Goal: Task Accomplishment & Management: Complete application form

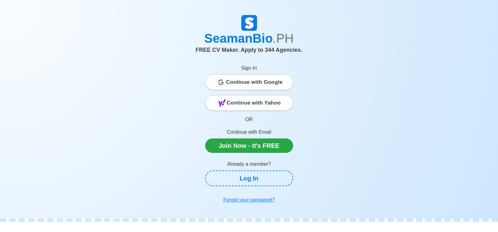
click at [266, 102] on span "Continue with Yahoo" at bounding box center [254, 103] width 54 height 13
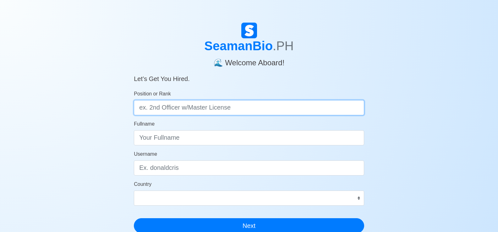
click at [157, 108] on input "Position or Rank" at bounding box center [249, 107] width 230 height 15
click at [151, 108] on input "Position or Rank" at bounding box center [249, 107] width 230 height 15
type input "3rd officer"
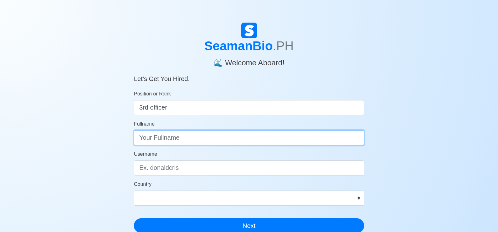
click at [190, 138] on input "Fullname" at bounding box center [249, 137] width 230 height 15
type input "Cinco, Rene Boy Sanchez"
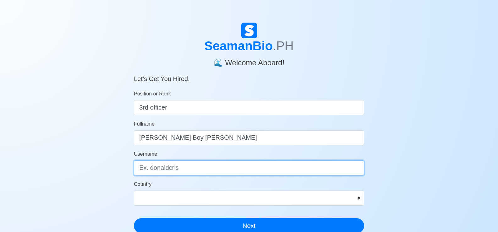
click at [173, 170] on input "Username" at bounding box center [249, 168] width 230 height 15
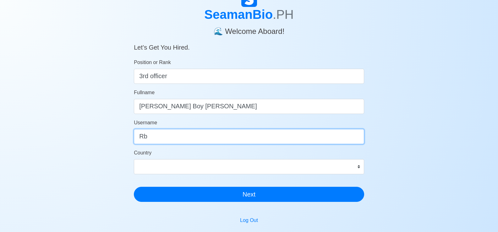
type input "Rb"
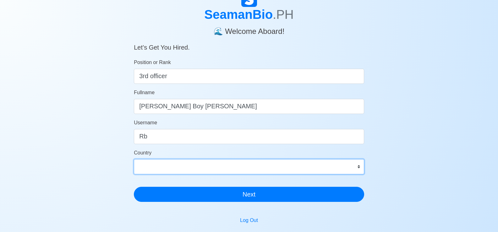
click at [357, 167] on select "Afghanistan Åland Islands Albania Algeria American Samoa Andorra Angola Anguill…" at bounding box center [249, 166] width 230 height 15
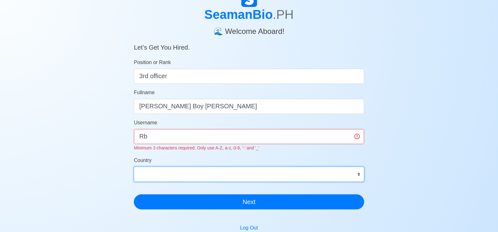
select select "PH"
click at [134, 167] on select "Afghanistan Åland Islands Albania Algeria American Samoa Andorra Angola Anguill…" at bounding box center [249, 174] width 230 height 15
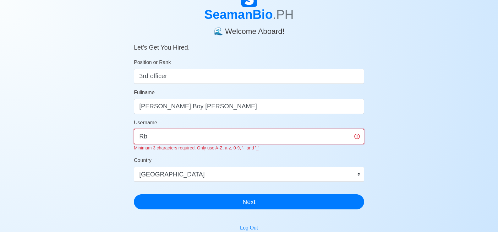
click at [149, 135] on input "Rb" at bounding box center [249, 136] width 230 height 15
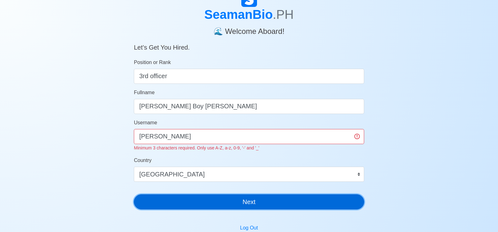
click at [267, 200] on button "Next" at bounding box center [249, 202] width 230 height 15
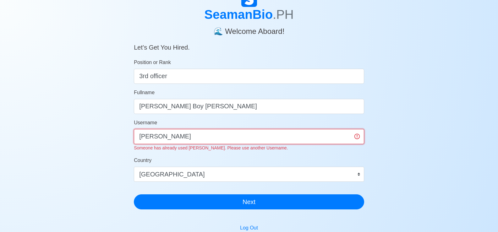
click at [155, 138] on input "Rene" at bounding box center [249, 136] width 230 height 15
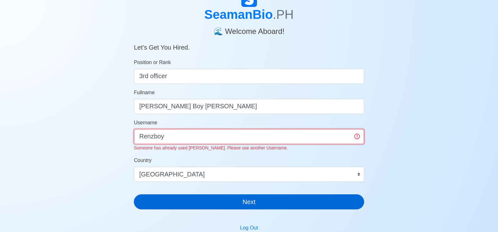
type input "Renzboy"
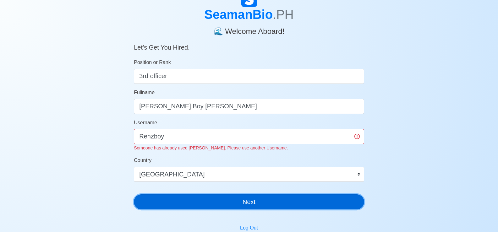
click at [260, 203] on div "SeamanBio .PH 🌊 Welcome Aboard! Let’s Get You Hired. Position or Rank 3rd offic…" at bounding box center [249, 102] width 230 height 223
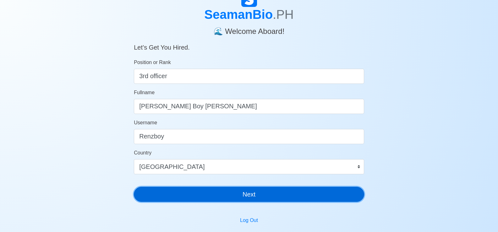
click at [242, 194] on button "Next" at bounding box center [249, 194] width 230 height 15
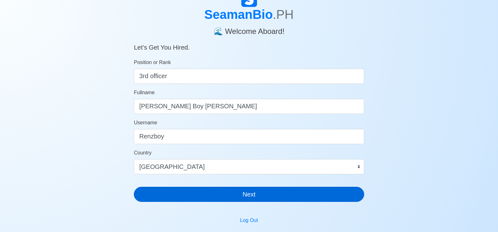
scroll to position [8, 0]
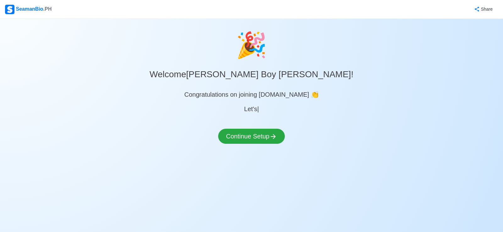
click at [265, 121] on div "🎉 Welcome Cinco, Rene Boy Sanchez ! Congratulations on joining SeamanBio.PH 👏 L…" at bounding box center [251, 92] width 503 height 133
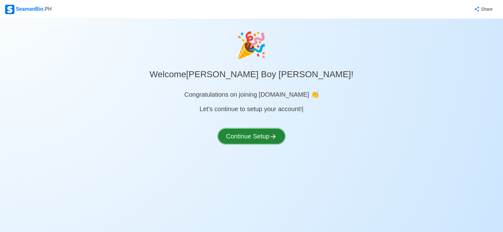
click at [247, 137] on button "Continue Setup" at bounding box center [251, 136] width 67 height 15
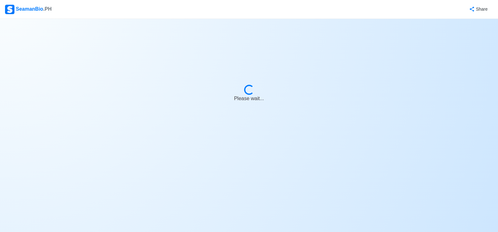
select select "Visible for Hiring"
select select "PH"
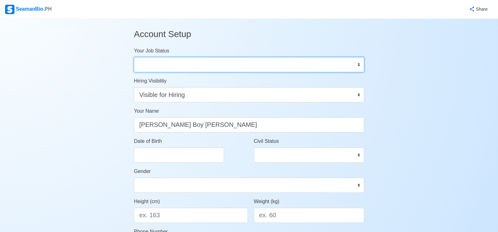
click at [359, 66] on select "Onboard Actively Looking for Job Not Looking for Job" at bounding box center [249, 64] width 230 height 15
select select "Actively Looking for Job"
click at [134, 57] on select "Onboard Actively Looking for Job Not Looking for Job" at bounding box center [249, 64] width 230 height 15
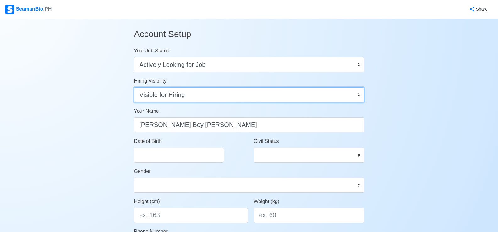
click at [359, 96] on select "Visible for Hiring Not Visible for Hiring" at bounding box center [249, 94] width 230 height 15
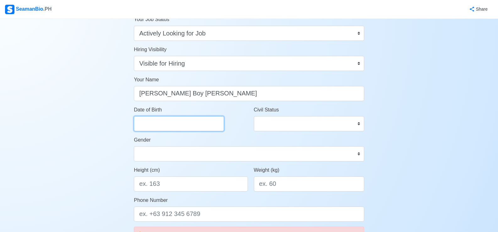
click at [166, 123] on input "Date of Birth" at bounding box center [179, 123] width 90 height 15
select select "****"
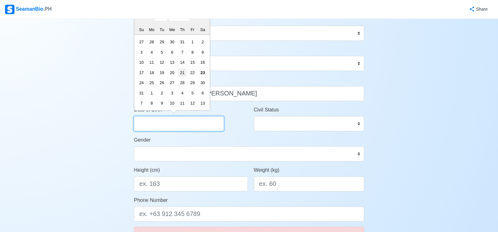
scroll to position [0, 0]
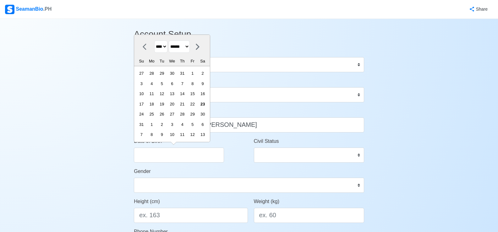
click at [190, 47] on select "******* ******** ***** ***** *** **** **** ****** ********* ******* ******** **…" at bounding box center [179, 47] width 21 height 12
select select "********"
click at [172, 51] on select "******* ******** ***** ***** *** **** **** ****** ********* ******* ******** **…" at bounding box center [179, 47] width 21 height 12
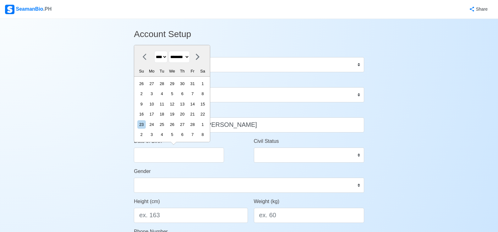
click at [166, 57] on select "**** **** **** **** **** **** **** **** **** **** **** **** **** **** **** ****…" at bounding box center [160, 57] width 13 height 12
select select "****"
click at [154, 51] on select "**** **** **** **** **** **** **** **** **** **** **** **** **** **** **** ****…" at bounding box center [160, 57] width 13 height 12
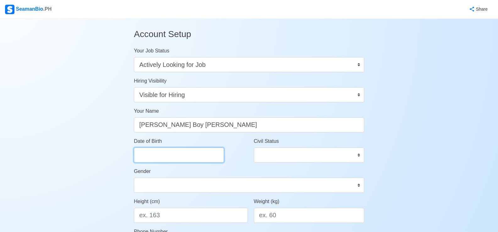
click at [149, 152] on input "Date of Birth" at bounding box center [179, 155] width 90 height 15
select select "****"
select select "******"
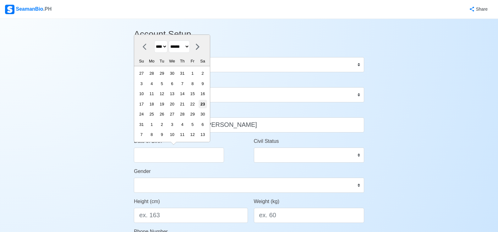
click at [207, 105] on div "23" at bounding box center [203, 104] width 8 height 8
type input "08/23/2025"
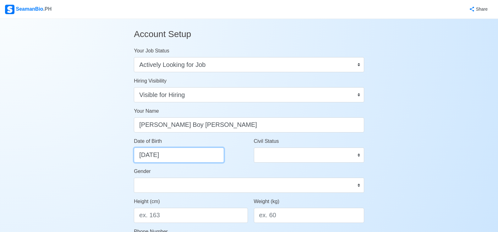
click at [145, 156] on input "08/23/2025" at bounding box center [179, 155] width 90 height 15
select select "****"
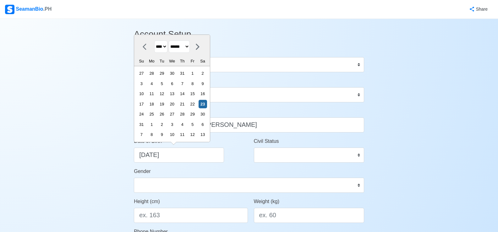
click at [190, 46] on select "******* ******** ***** ***** *** **** **** ****** ********* ******* ******** **…" at bounding box center [179, 47] width 21 height 12
select select "********"
click at [172, 51] on select "******* ******** ***** ***** *** **** **** ****** ********* ******* ******** **…" at bounding box center [179, 47] width 21 height 12
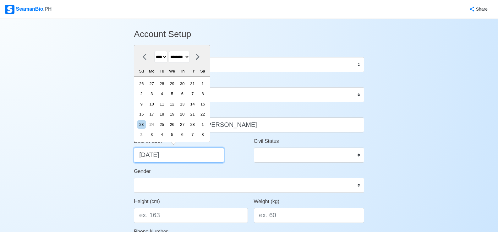
click at [144, 157] on input "08/23/2025" at bounding box center [179, 155] width 90 height 15
click at [146, 156] on input "08/23/2025" at bounding box center [179, 155] width 90 height 15
click at [165, 55] on select "**** **** **** **** **** **** **** **** **** **** **** **** **** **** **** ****…" at bounding box center [160, 57] width 13 height 12
select select "****"
click at [154, 51] on select "**** **** **** **** **** **** **** **** **** **** **** **** **** **** **** ****…" at bounding box center [160, 57] width 13 height 12
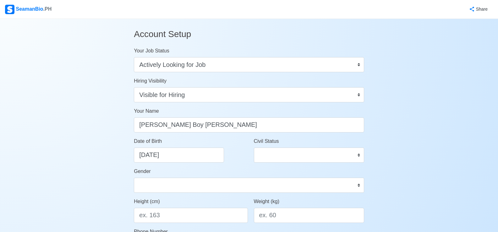
click at [202, 173] on div "Gender Male Female" at bounding box center [249, 180] width 230 height 25
click at [146, 157] on input "08/23/2025" at bounding box center [179, 155] width 90 height 15
select select "****"
select select "******"
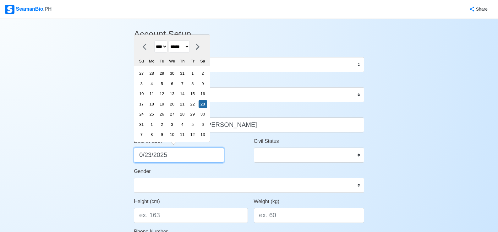
type input "02/23/2025"
select select "********"
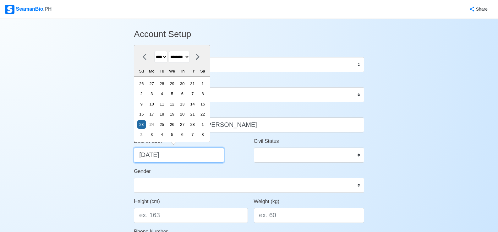
drag, startPoint x: 172, startPoint y: 155, endPoint x: 350, endPoint y: 180, distance: 179.6
click at [172, 155] on input "02/23/2025" at bounding box center [179, 155] width 90 height 15
type input "02/23/20"
select select "****"
type input "02/23/2"
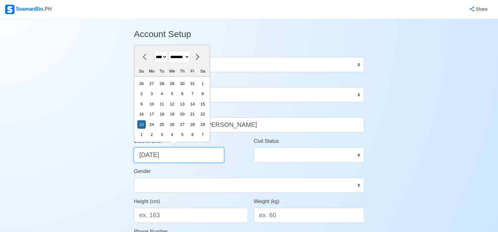
select select "****"
type input "02/23/"
select select "****"
type input "02/23/1"
select select "****"
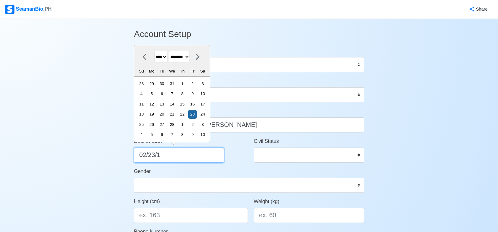
type input "02/23/19"
select select "****"
type input "02/23/1979"
select select "****"
type input "02/23/1979"
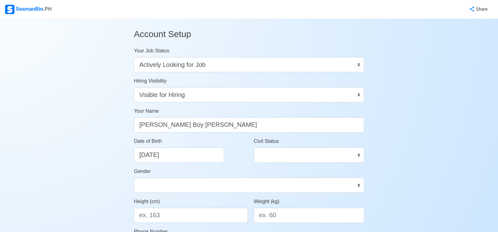
click at [253, 160] on div "Civil Status Single Married Widowed Separated" at bounding box center [309, 153] width 120 height 30
click at [358, 156] on select "Single Married Widowed Separated" at bounding box center [309, 155] width 110 height 15
select select "Married"
click at [254, 148] on select "Single Married Widowed Separated" at bounding box center [309, 155] width 110 height 15
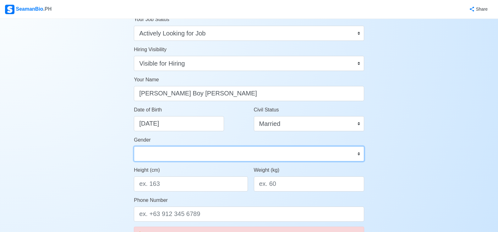
click at [149, 153] on select "Male Female" at bounding box center [249, 153] width 230 height 15
select select "[DEMOGRAPHIC_DATA]"
click at [134, 146] on select "Male Female" at bounding box center [249, 153] width 230 height 15
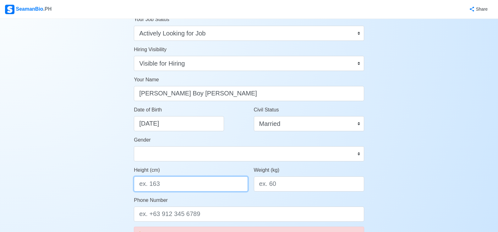
click at [168, 184] on input "Height (cm)" at bounding box center [191, 184] width 114 height 15
type input "167.64"
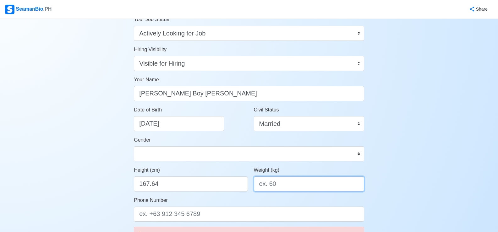
click at [296, 186] on input "Weight (kg)" at bounding box center [309, 184] width 110 height 15
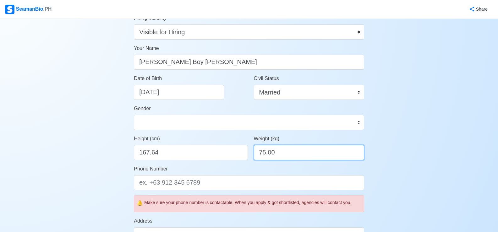
scroll to position [94, 0]
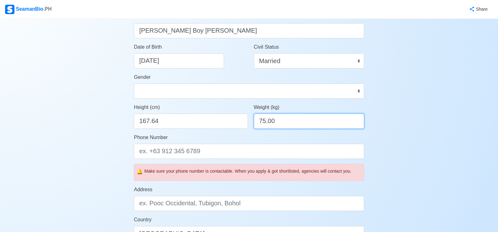
type input "75.00"
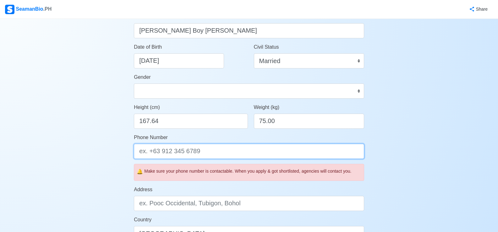
click at [205, 152] on input "Phone Number" at bounding box center [249, 151] width 230 height 15
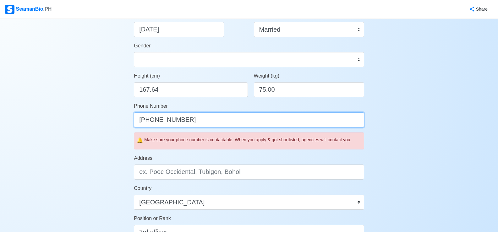
scroll to position [157, 0]
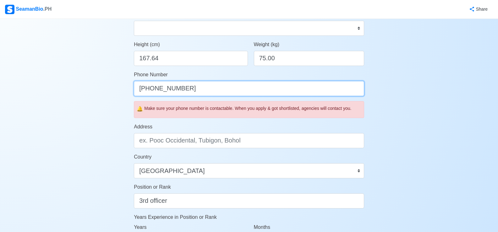
type input "[PHONE_NUMBER]"
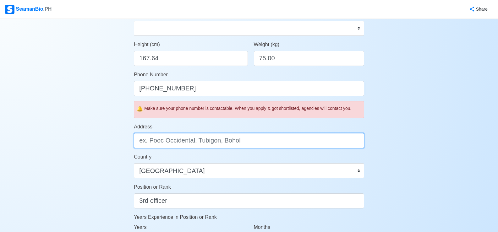
click at [168, 141] on input "Address" at bounding box center [249, 140] width 230 height 15
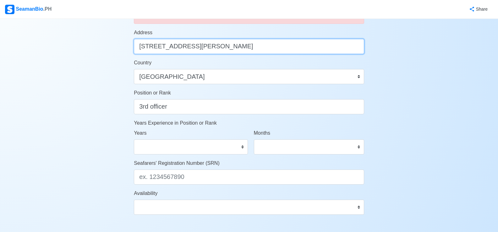
scroll to position [220, 0]
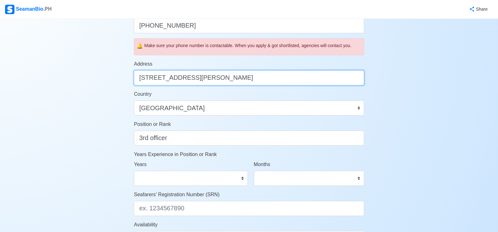
type input "Block 4, Lot 44, Emerald St., Deca Homes Mactan 3, Basak, Lapu-Lapu City, Cebu …"
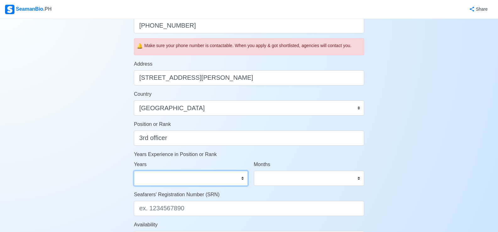
click at [243, 180] on select "0 1 2 3 4 5 6 7 8 9 10 11 12 13 14 15 16 17 18 19 20 21 22 23 24 25 26 27 28 29…" at bounding box center [191, 178] width 114 height 15
click at [430, 169] on div "Account Setup Your Job Status Onboard Actively Looking for Job Not Looking for …" at bounding box center [249, 71] width 498 height 545
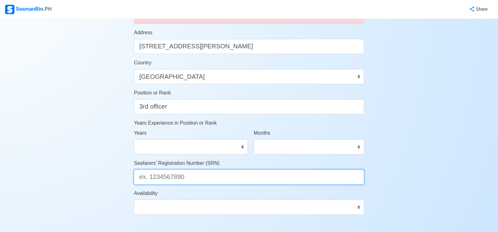
click at [169, 178] on input "Seafarers' Registration Number (SRN)" at bounding box center [249, 177] width 230 height 15
paste input "7902230039"
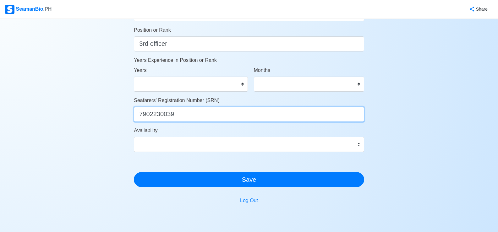
type input "7902230039"
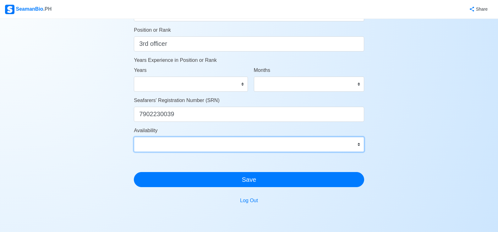
click at [359, 145] on select "Immediate Sep 2025 Oct 2025 Nov 2025 Dec 2025 Jan 2026 Feb 2026 Mar 2026 Apr 20…" at bounding box center [249, 144] width 230 height 15
select select "4102416000000"
click at [134, 137] on select "Immediate Sep 2025 Oct 2025 Nov 2025 Dec 2025 Jan 2026 Feb 2026 Mar 2026 Apr 20…" at bounding box center [249, 144] width 230 height 15
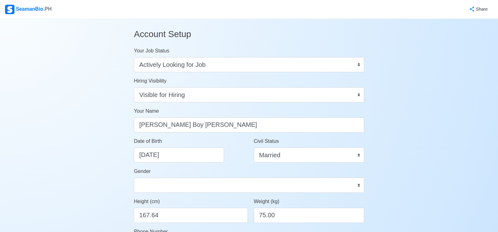
scroll to position [31, 0]
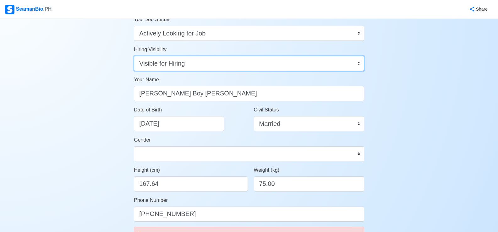
click at [360, 65] on select "Visible for Hiring Not Visible for Hiring" at bounding box center [249, 63] width 230 height 15
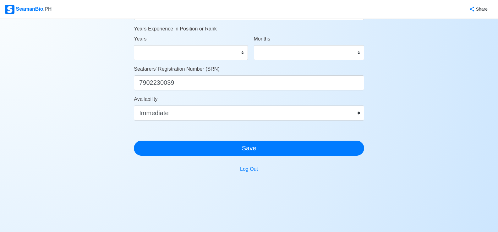
scroll to position [283, 0]
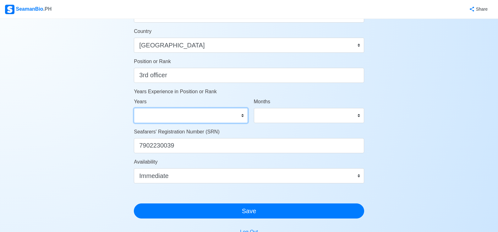
click at [243, 117] on select "0 1 2 3 4 5 6 7 8 9 10 11 12 13 14 15 16 17 18 19 20 21 22 23 24 25 26 27 28 29…" at bounding box center [191, 115] width 114 height 15
select select "2"
click at [134, 108] on select "0 1 2 3 4 5 6 7 8 9 10 11 12 13 14 15 16 17 18 19 20 21 22 23 24 25 26 27 28 29…" at bounding box center [191, 115] width 114 height 15
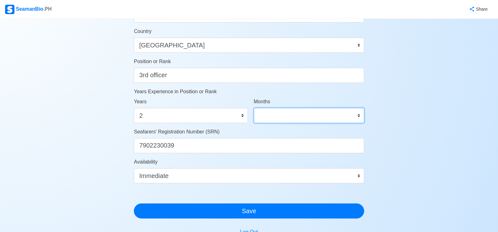
click at [360, 118] on select "0 1 2 3 4 5 6 7 8 9 10 11" at bounding box center [309, 115] width 110 height 15
select select "1"
click at [254, 108] on select "0 1 2 3 4 5 6 7 8 9 10 11" at bounding box center [309, 115] width 110 height 15
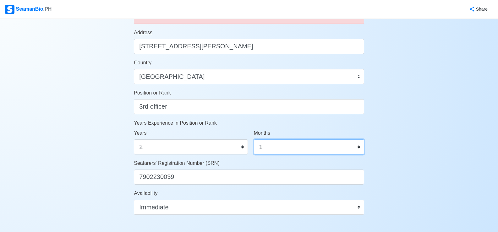
scroll to position [346, 0]
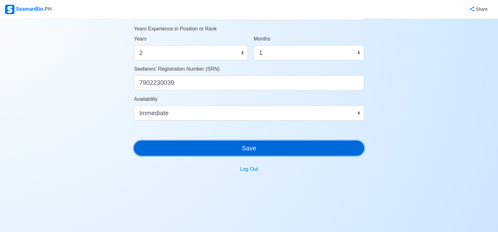
click at [246, 149] on button "Save" at bounding box center [249, 148] width 230 height 15
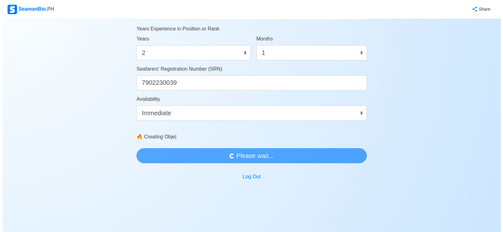
scroll to position [0, 0]
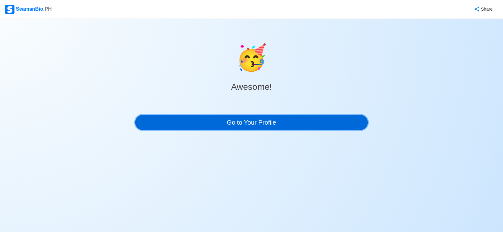
click at [286, 126] on link "Go to Your Profile" at bounding box center [251, 122] width 233 height 15
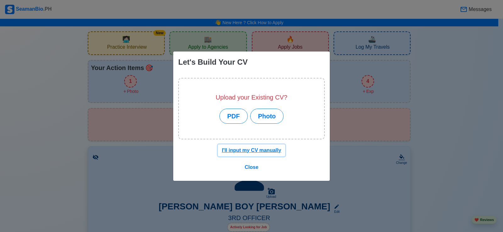
click at [245, 151] on u "I'll input my CV manually" at bounding box center [251, 150] width 59 height 5
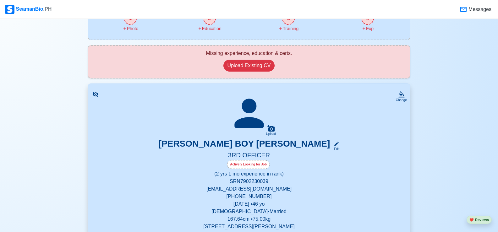
scroll to position [31, 0]
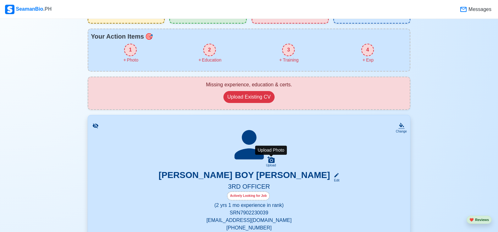
click at [270, 159] on icon at bounding box center [270, 160] width 7 height 7
click at [0, 0] on input "Upload" at bounding box center [0, 0] width 0 height 0
click at [270, 161] on icon at bounding box center [271, 160] width 8 height 8
click at [0, 0] on input "Upload" at bounding box center [0, 0] width 0 height 0
click at [270, 160] on icon at bounding box center [271, 160] width 8 height 8
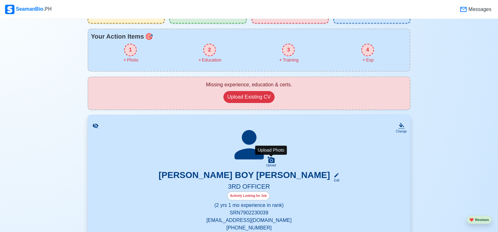
click at [0, 0] on input "Upload" at bounding box center [0, 0] width 0 height 0
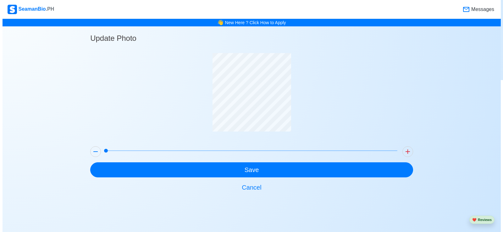
scroll to position [0, 0]
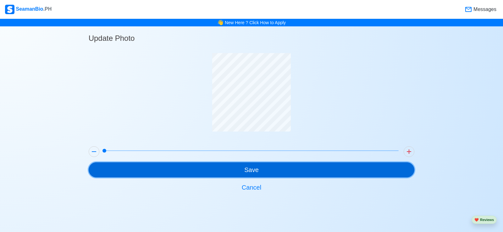
click at [280, 168] on button "Save" at bounding box center [252, 169] width 326 height 15
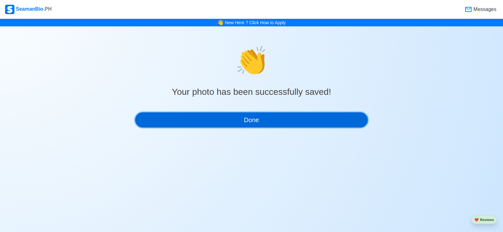
click at [267, 119] on button "Done" at bounding box center [251, 120] width 233 height 15
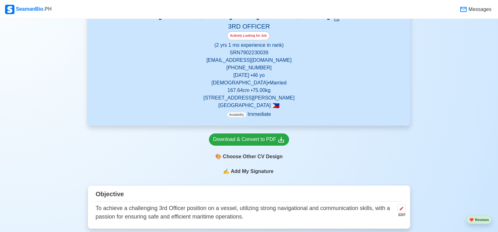
scroll to position [251, 0]
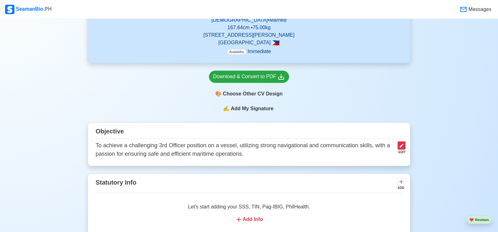
click at [400, 148] on icon at bounding box center [402, 146] width 4 height 4
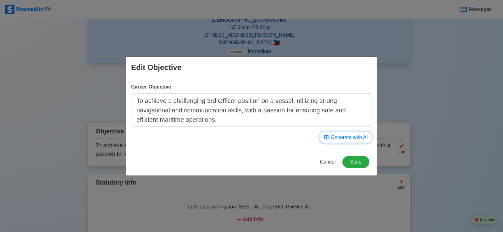
click at [350, 137] on button "Generate with AI" at bounding box center [345, 138] width 52 height 12
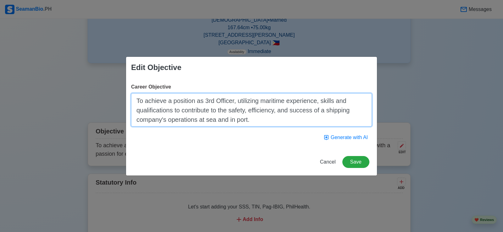
click at [238, 119] on textarea "To achieve a position as 3rd Officer, utilizing maritime experience, skills and…" at bounding box center [251, 109] width 241 height 33
click at [263, 121] on textarea "To achieve a position as 3rd Officer, utilizing maritime experience, skills and…" at bounding box center [251, 109] width 241 height 33
type textarea "To secure a Third Officer position where I can apply my navigation expertise, e…"
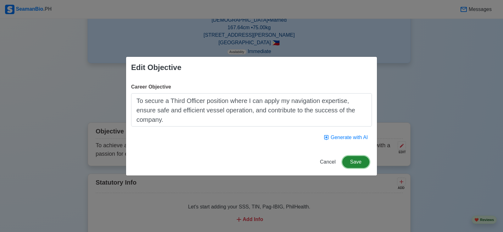
click at [360, 163] on button "Save" at bounding box center [355, 162] width 27 height 12
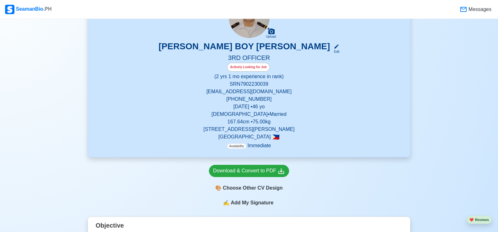
scroll to position [126, 0]
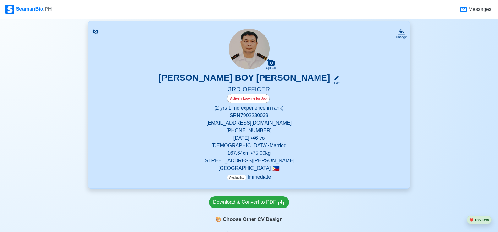
click at [262, 101] on div "Actively Looking for Job" at bounding box center [248, 98] width 42 height 9
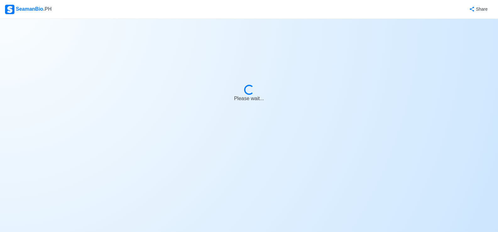
select select "Actively Looking for Job"
select select "Visible for Hiring"
select select "Married"
select select "[DEMOGRAPHIC_DATA]"
select select "PH"
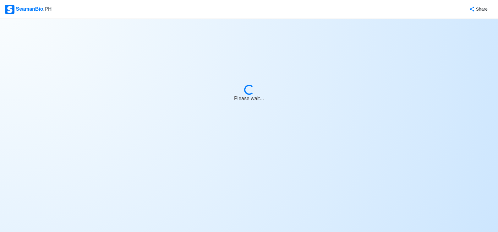
select select "2"
select select "1"
select select "4102416000000"
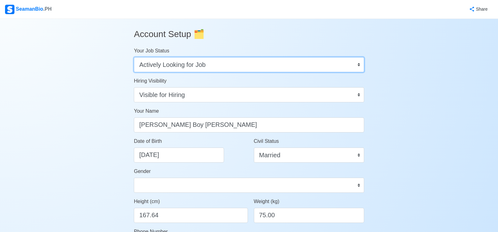
click at [358, 67] on select "Onboard Actively Looking for Job Not Looking for Job" at bounding box center [249, 64] width 230 height 15
select select "Onboard"
click at [134, 57] on select "Onboard Actively Looking for Job Not Looking for Job" at bounding box center [249, 64] width 230 height 15
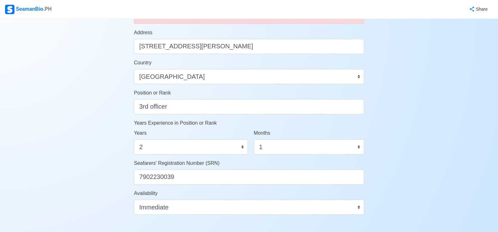
scroll to position [369, 0]
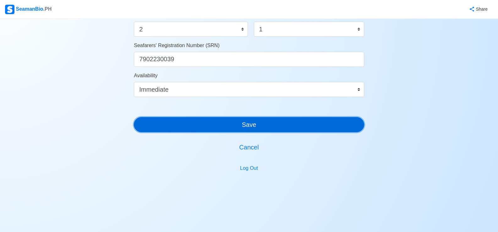
click at [214, 127] on button "Save" at bounding box center [249, 124] width 230 height 15
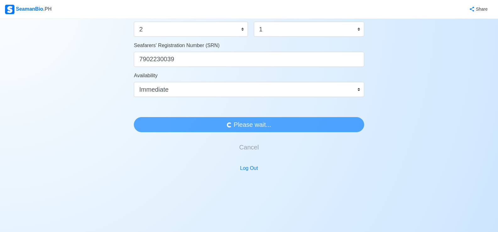
scroll to position [0, 0]
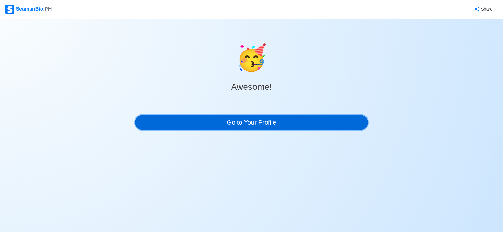
click at [253, 126] on link "Go to Your Profile" at bounding box center [251, 122] width 233 height 15
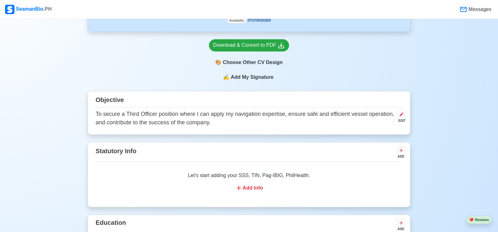
scroll to position [314, 0]
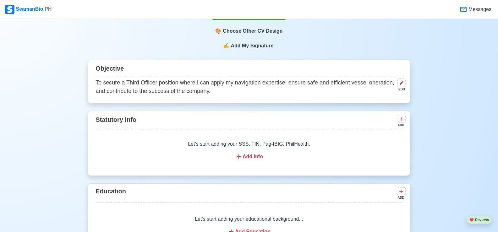
click at [260, 159] on div "Add Info" at bounding box center [249, 157] width 292 height 8
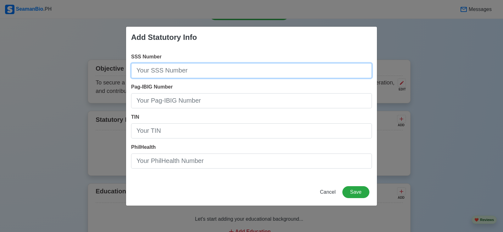
click at [190, 73] on input "SSS Number" at bounding box center [251, 70] width 241 height 15
type input "09211 975 84"
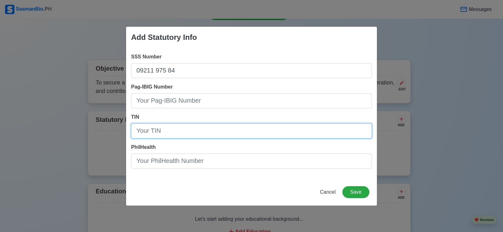
click at [165, 131] on input "TIN" at bounding box center [251, 131] width 241 height 15
type input "946 295 124"
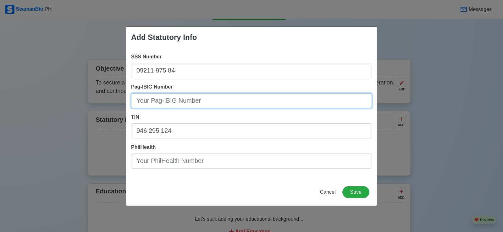
click at [158, 99] on input "Pag-IBIG Number" at bounding box center [251, 100] width 241 height 15
type input "1940-0013-6890"
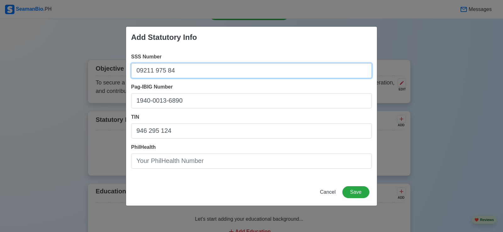
click at [155, 71] on input "09211 975 84" at bounding box center [251, 70] width 241 height 15
click at [168, 71] on input "09211-975 84" at bounding box center [251, 70] width 241 height 15
type input "09211-975-84"
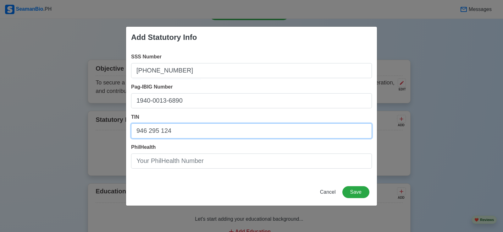
click at [149, 130] on input "946 295 124" at bounding box center [251, 131] width 241 height 15
click at [162, 130] on input "946-295 124" at bounding box center [251, 131] width 241 height 15
type input "946-295-124"
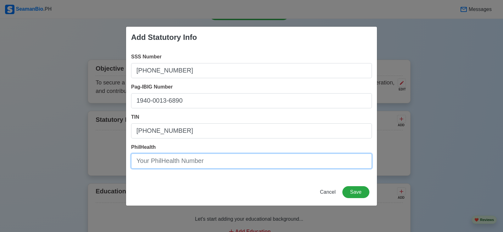
click at [153, 165] on input "PhilHealth" at bounding box center [251, 161] width 241 height 15
type input "17-050153804-6"
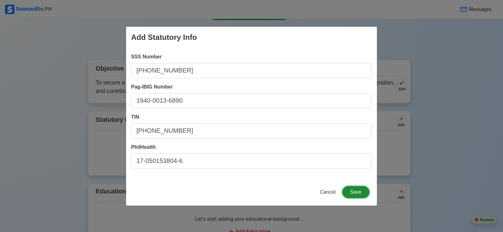
click at [355, 190] on button "Save" at bounding box center [355, 192] width 27 height 12
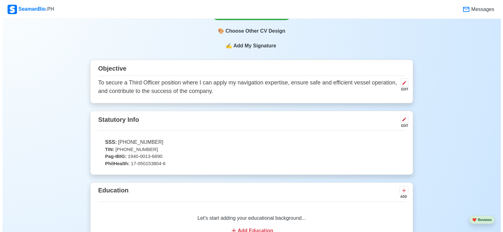
scroll to position [377, 0]
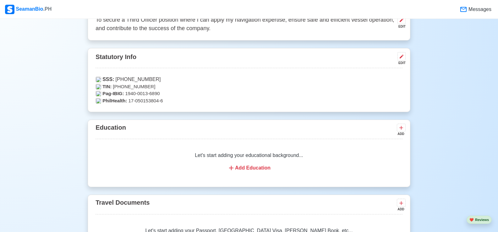
click at [241, 169] on div "Add Education" at bounding box center [249, 168] width 292 height 8
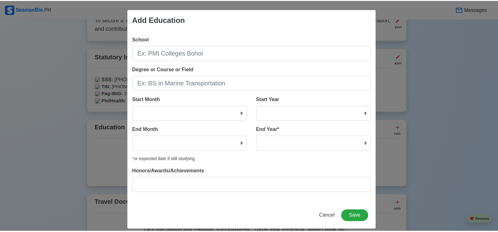
scroll to position [7, 0]
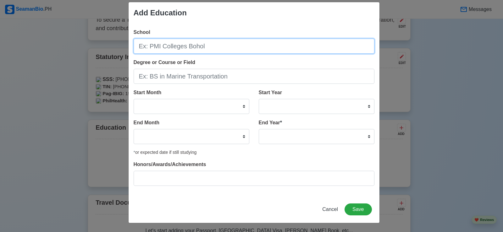
click at [200, 49] on input "School" at bounding box center [254, 46] width 241 height 15
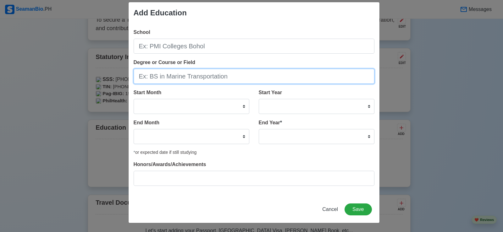
click at [231, 75] on input "Degree or Course or Field" at bounding box center [254, 76] width 241 height 15
drag, startPoint x: 138, startPoint y: 77, endPoint x: 240, endPoint y: 76, distance: 102.2
click at [240, 76] on input "Davao Merchant Marine Academy" at bounding box center [254, 76] width 241 height 15
type input "Davao Merchant Marine Academy"
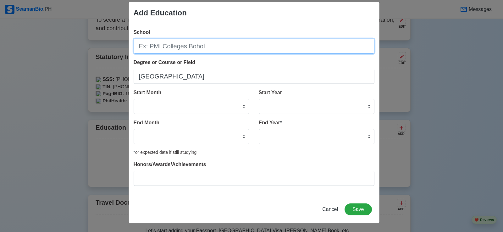
click at [203, 43] on input "School" at bounding box center [254, 46] width 241 height 15
type input "DME College of Southern Philippines"
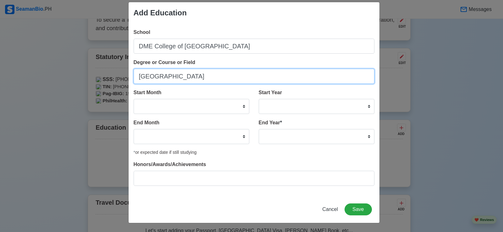
drag, startPoint x: 136, startPoint y: 77, endPoint x: 251, endPoint y: 77, distance: 114.7
click at [251, 77] on input "Davao Merchant Marine Academy" at bounding box center [254, 76] width 241 height 15
type input "BS Marine Transportation"
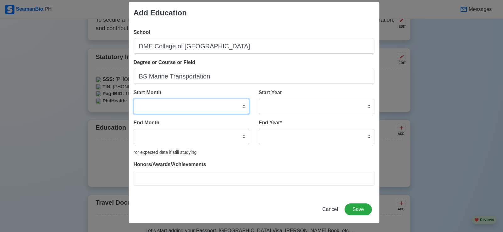
click at [241, 108] on select "January February March April May June July August September October November De…" at bounding box center [192, 106] width 116 height 15
click at [134, 99] on select "January February March April May June July August September October November De…" at bounding box center [192, 106] width 116 height 15
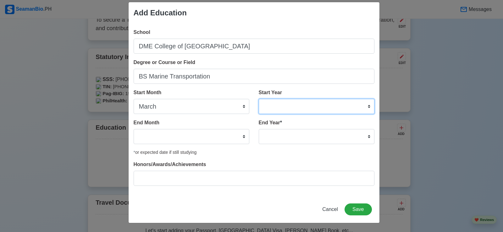
click at [367, 107] on select "2025 2024 2023 2022 2021 2020 2019 2018 2017 2016 2015 2014 2013 2012 2011 2010…" at bounding box center [317, 106] width 116 height 15
click at [440, 114] on div "Add Education School DME College of Southern Philippines Degree or Course or Fi…" at bounding box center [251, 116] width 503 height 232
click at [366, 107] on select "2025 2024 2023 2022 2021 2020 2019 2018 2017 2016 2015 2014 2013 2012 2011 2010…" at bounding box center [317, 106] width 116 height 15
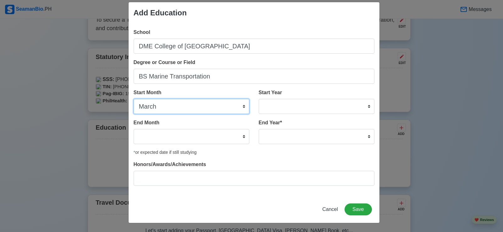
click at [242, 107] on select "January February March April May June July August September October November De…" at bounding box center [192, 106] width 116 height 15
select select "June"
click at [134, 99] on select "January February March April May June July August September October November De…" at bounding box center [192, 106] width 116 height 15
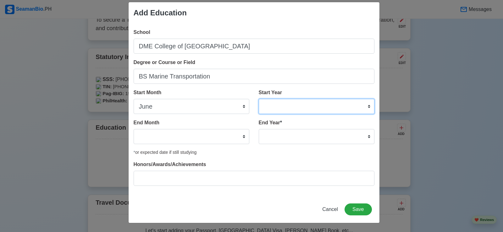
click at [366, 108] on select "2025 2024 2023 2022 2021 2020 2019 2018 2017 2016 2015 2014 2013 2012 2011 2010…" at bounding box center [317, 106] width 116 height 15
click at [417, 131] on div "Add Education School DME College of Southern Philippines Degree or Course or Fi…" at bounding box center [251, 116] width 503 height 232
click at [367, 108] on select "2025 2024 2023 2022 2021 2020 2019 2018 2017 2016 2015 2014 2013 2012 2011 2010…" at bounding box center [317, 106] width 116 height 15
select select "1995"
click at [259, 99] on select "2025 2024 2023 2022 2021 2020 2019 2018 2017 2016 2015 2014 2013 2012 2011 2010…" at bounding box center [317, 106] width 116 height 15
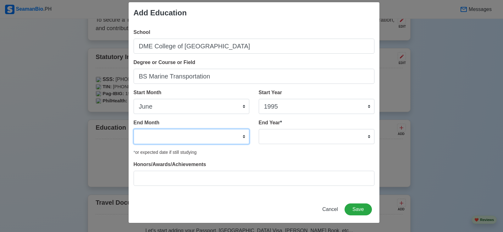
click at [240, 137] on select "January February March April May June July August September October November De…" at bounding box center [192, 136] width 116 height 15
select select "March"
click at [134, 129] on select "January February March April May June July August September October November De…" at bounding box center [192, 136] width 116 height 15
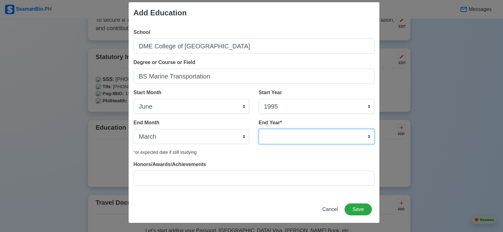
click at [365, 137] on select "2035 2034 2033 2032 2031 2030 2029 2028 2027 2026 2025 2024 2023 2022 2021 2020…" at bounding box center [317, 136] width 116 height 15
select select "1996"
click at [259, 129] on select "2035 2034 2033 2032 2031 2030 2029 2028 2027 2026 2025 2024 2023 2022 2021 2020…" at bounding box center [317, 136] width 116 height 15
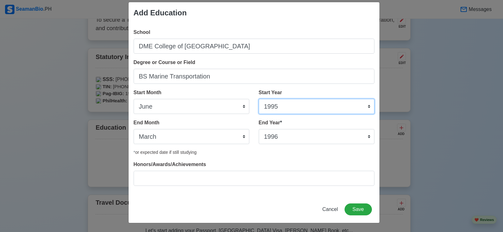
click at [367, 107] on select "2025 2024 2023 2022 2021 2020 2019 2018 2017 2016 2015 2014 2013 2012 2011 2010…" at bounding box center [317, 106] width 116 height 15
select select "1996"
click at [259, 99] on select "2025 2024 2023 2022 2021 2020 2019 2018 2017 2016 2015 2014 2013 2012 2011 2010…" at bounding box center [317, 106] width 116 height 15
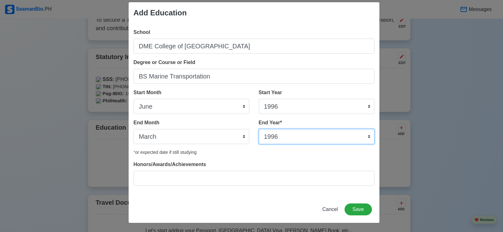
click at [367, 137] on select "2035 2034 2033 2032 2031 2030 2029 2028 2027 2026 2025 2024 2023 2022 2021 2020…" at bounding box center [317, 136] width 116 height 15
select select "1999"
click at [259, 129] on select "2035 2034 2033 2032 2031 2030 2029 2028 2027 2026 2025 2024 2023 2022 2021 2020…" at bounding box center [317, 136] width 116 height 15
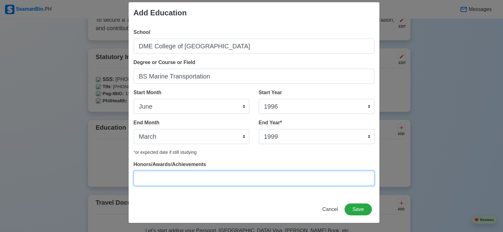
click at [154, 179] on input "Honors/Awards/Achievements" at bounding box center [254, 178] width 241 height 15
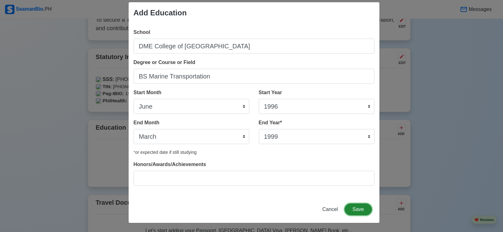
click at [360, 211] on button "Save" at bounding box center [357, 210] width 27 height 12
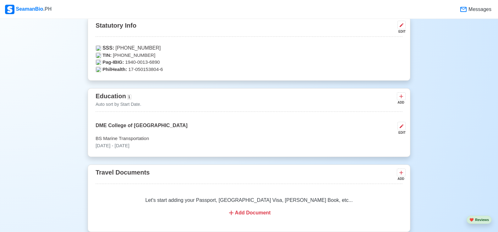
scroll to position [440, 0]
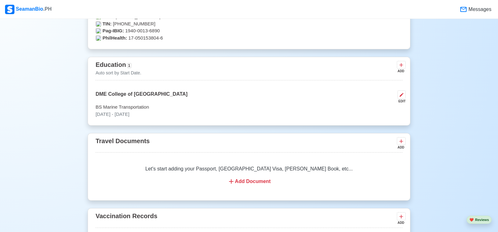
click at [248, 184] on div "Add Document" at bounding box center [249, 182] width 292 height 8
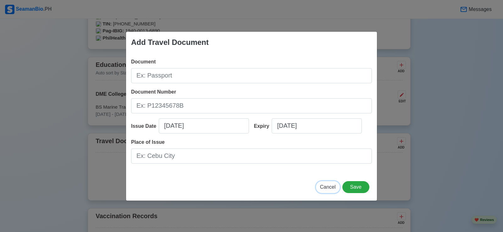
click at [328, 187] on span "Cancel" at bounding box center [328, 186] width 16 height 5
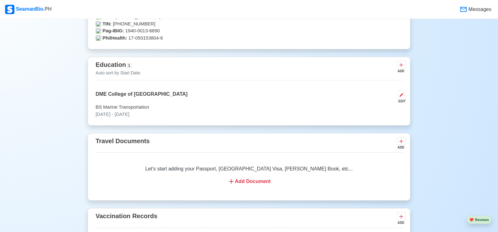
click at [252, 183] on div "Add Document" at bounding box center [249, 182] width 292 height 8
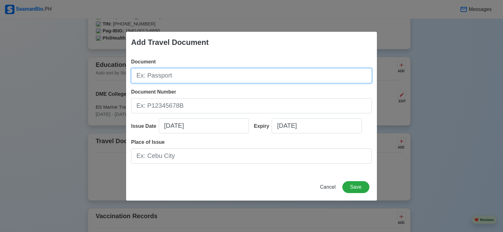
click at [184, 79] on input "Document" at bounding box center [251, 75] width 241 height 15
type input "Passport"
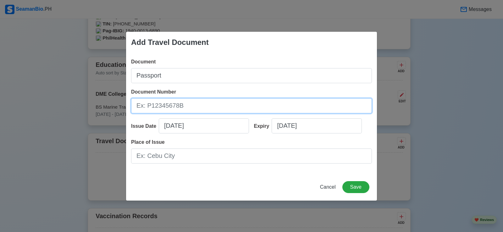
click at [176, 108] on input "Document Number" at bounding box center [251, 105] width 241 height 15
type input "P7064136B"
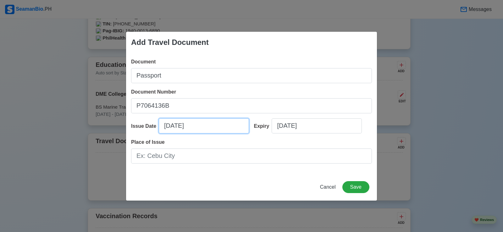
select select "****"
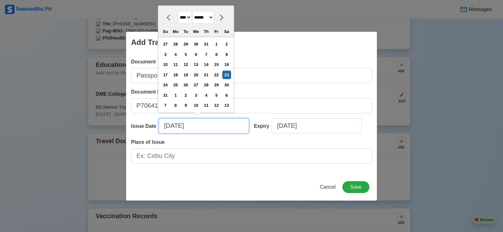
click at [170, 126] on input "08/23/2025" at bounding box center [204, 125] width 90 height 15
click at [214, 18] on select "******* ******** ***** ***** *** **** **** ****** ********* ******* ******** **…" at bounding box center [203, 17] width 21 height 12
select select "****"
click at [196, 22] on select "******* ******** ***** ***** *** **** **** ****** ********* ******* ******** **…" at bounding box center [203, 17] width 21 height 12
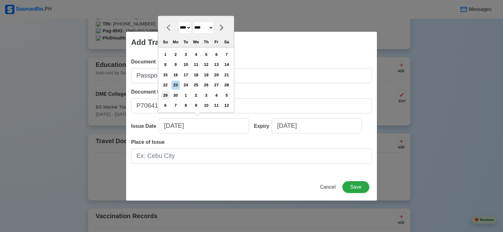
click at [170, 97] on div "29" at bounding box center [165, 95] width 8 height 8
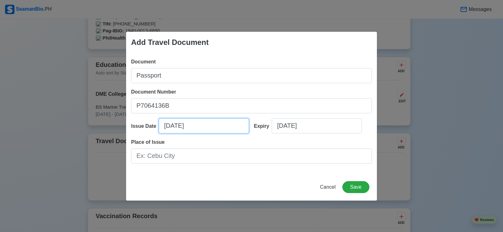
type input "06/29/2021"
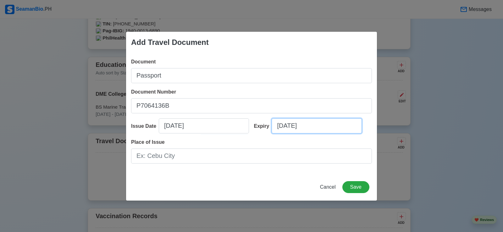
click at [282, 127] on input "08/23/2025" at bounding box center [317, 125] width 90 height 15
select select "****"
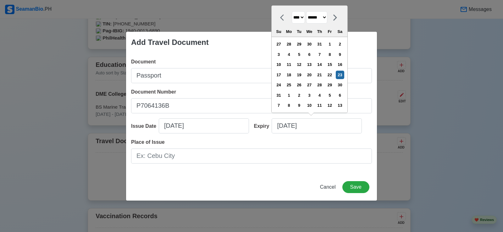
click at [327, 17] on select "******* ******** ***** ***** *** **** **** ****** ********* ******* ******** **…" at bounding box center [316, 17] width 21 height 12
select select "****"
click at [309, 22] on select "******* ******** ***** ***** *** **** **** ****** ********* ******* ******** **…" at bounding box center [316, 17] width 21 height 12
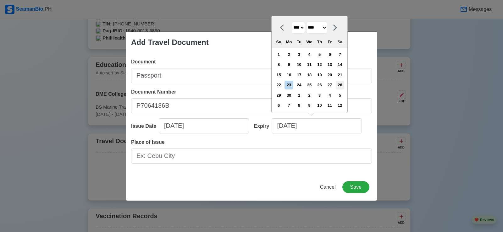
click at [343, 85] on div "28" at bounding box center [340, 85] width 8 height 8
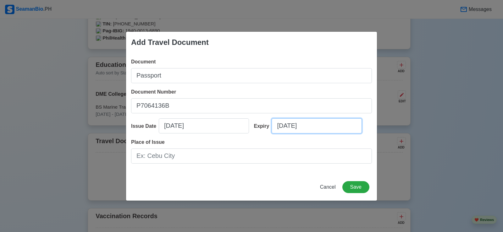
type input "06/28/2031"
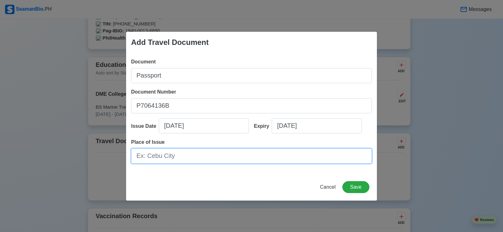
click at [179, 153] on input "Place of Issue" at bounding box center [251, 156] width 241 height 15
type input "DFA Cebu"
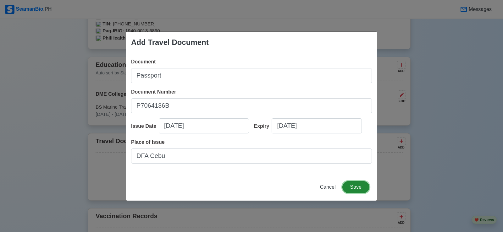
click at [361, 189] on button "Save" at bounding box center [355, 187] width 27 height 12
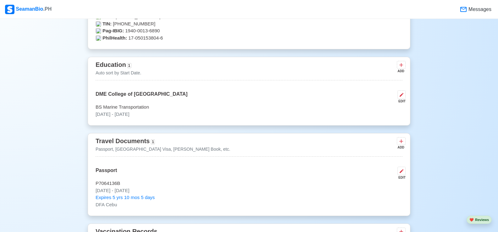
scroll to position [503, 0]
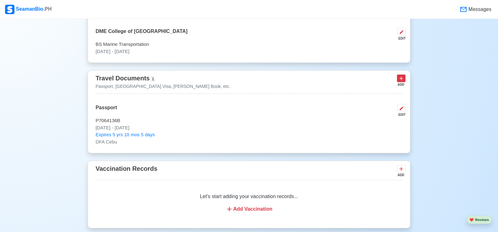
click at [401, 78] on icon at bounding box center [401, 78] width 6 height 6
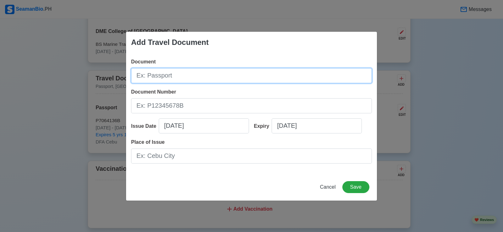
click at [174, 73] on input "Document" at bounding box center [251, 75] width 241 height 15
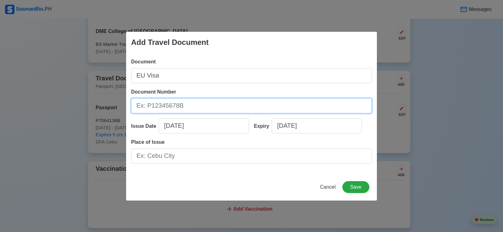
click at [184, 107] on input "Document Number" at bounding box center [251, 105] width 241 height 15
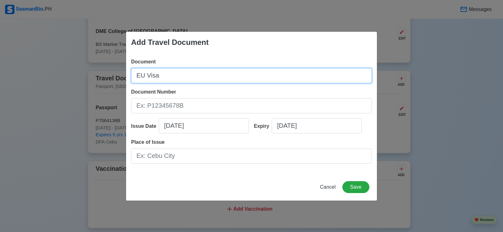
click at [143, 75] on input "EU Visa" at bounding box center [251, 75] width 241 height 15
type input "Schengenstaten Visa"
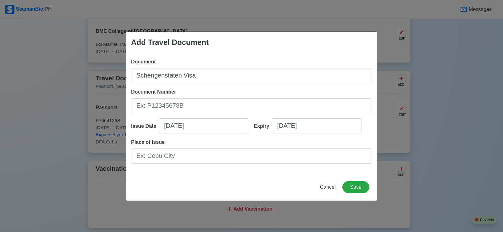
click at [194, 93] on div "Document Number" at bounding box center [251, 100] width 241 height 25
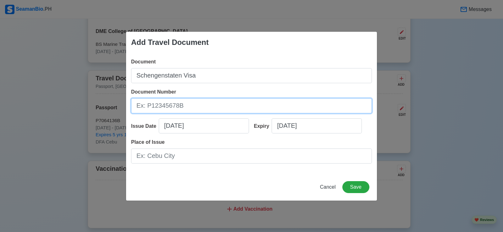
click at [192, 104] on input "Document Number" at bounding box center [251, 105] width 241 height 15
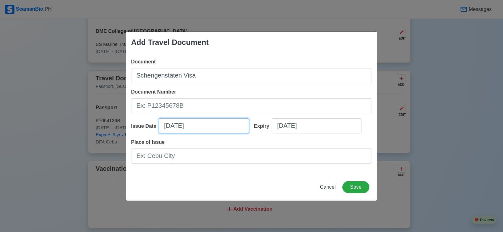
select select "****"
select select "******"
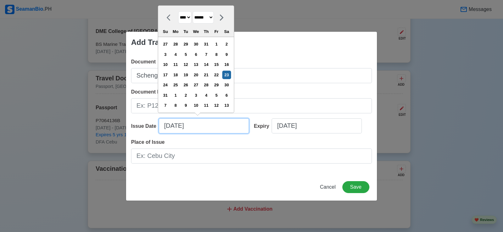
click at [169, 125] on input "08/23/2025" at bounding box center [204, 125] width 90 height 15
type input "06/23/2025"
select select "****"
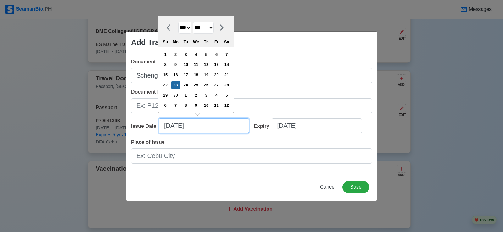
click at [178, 127] on input "06/23/2025" at bounding box center [204, 125] width 90 height 15
click at [197, 123] on input "06/08/2025" at bounding box center [204, 125] width 90 height 15
type input "06/08/2021"
select select "****"
type input "06/08/2021"
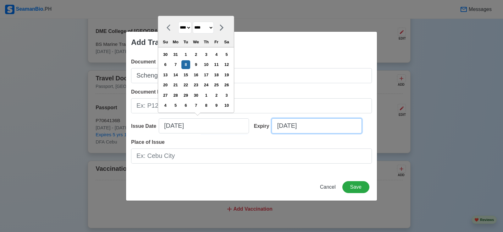
click at [322, 129] on input "08/23/2025" at bounding box center [317, 125] width 90 height 15
select select "****"
select select "******"
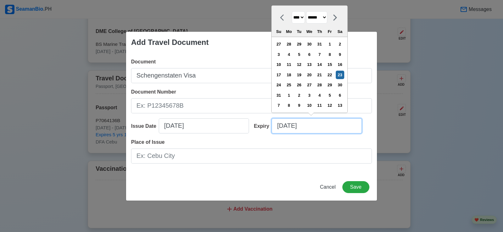
click at [282, 127] on input "08/23/2025" at bounding box center [317, 125] width 90 height 15
type input "06/23/2025"
select select "****"
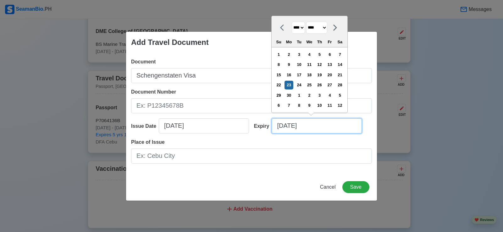
click at [291, 127] on input "06/23/2025" at bounding box center [317, 125] width 90 height 15
click at [316, 129] on input "06/08/2025" at bounding box center [317, 125] width 90 height 15
type input "06/08/2026"
select select "****"
type input "06/08/2026"
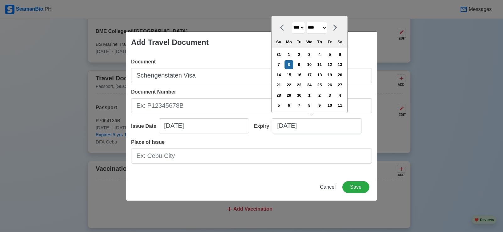
click at [228, 167] on div "Document Schengenstaten Visa Document Number Issue Date 06/08/2021 Expiry 06/08…" at bounding box center [251, 113] width 251 height 121
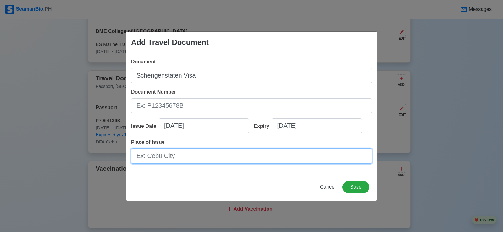
drag, startPoint x: 180, startPoint y: 159, endPoint x: 139, endPoint y: 158, distance: 41.2
click at [139, 158] on input "Place of Issue" at bounding box center [251, 156] width 241 height 15
type input "Manila"
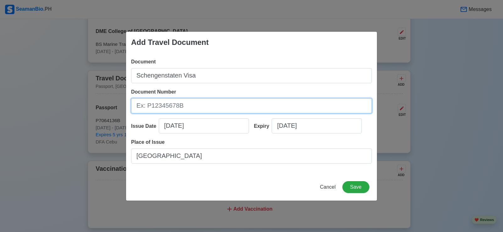
click at [169, 104] on input "Document Number" at bounding box center [251, 105] width 241 height 15
type input "016502702"
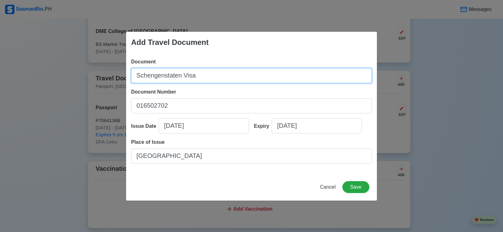
click at [179, 76] on input "Schengenstaten Visa" at bounding box center [251, 75] width 241 height 15
type input "Schengen Visa"
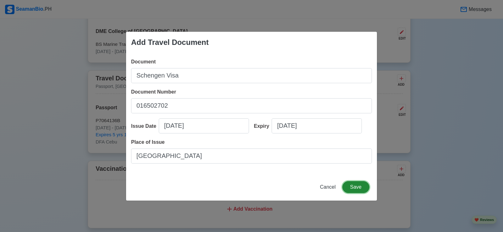
click at [360, 188] on button "Save" at bounding box center [355, 187] width 27 height 12
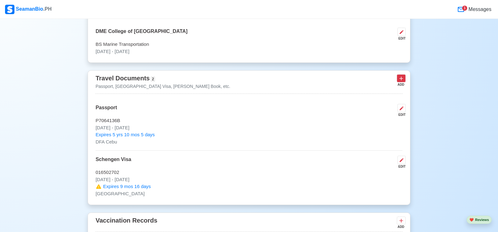
click at [401, 81] on icon at bounding box center [401, 79] width 4 height 4
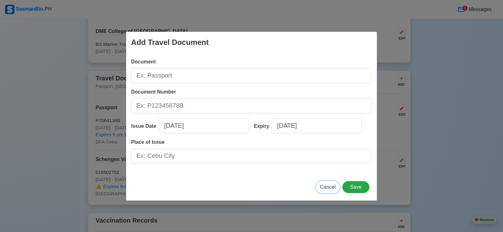
click at [335, 185] on span "Cancel" at bounding box center [328, 186] width 16 height 5
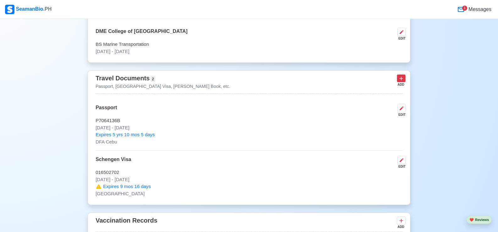
click at [401, 81] on icon at bounding box center [401, 78] width 6 height 6
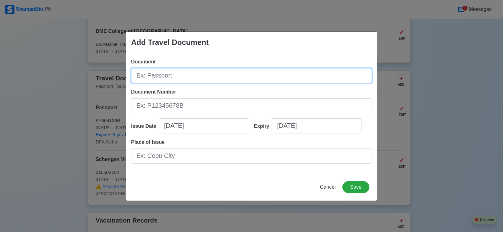
click at [186, 73] on input "Document" at bounding box center [251, 75] width 241 height 15
type input "National Seaman's Book"
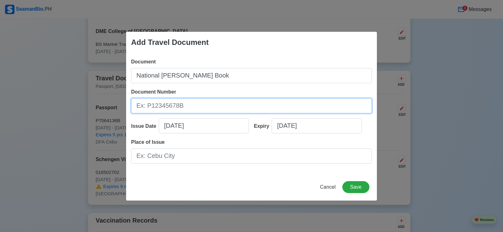
click at [172, 107] on input "Document Number" at bounding box center [251, 105] width 241 height 15
type input "C1368751"
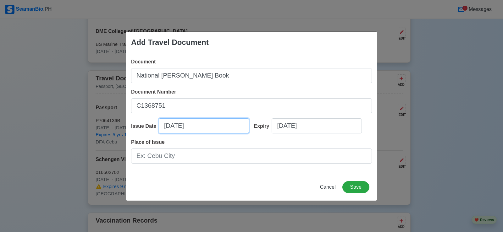
select select "****"
select select "******"
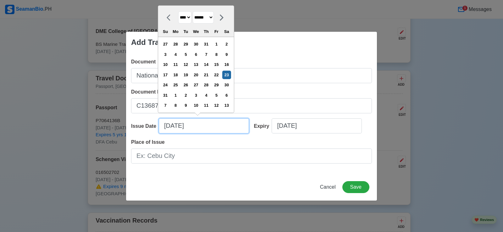
click at [168, 125] on input "08/23/2025" at bounding box center [204, 125] width 90 height 15
drag, startPoint x: 170, startPoint y: 127, endPoint x: 167, endPoint y: 127, distance: 3.2
click at [167, 127] on input "08/23/2025" at bounding box center [204, 125] width 90 height 15
type input "01/23/2025"
select select "*******"
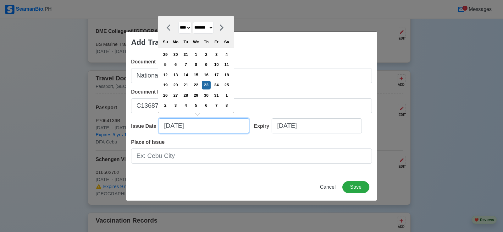
drag, startPoint x: 173, startPoint y: 126, endPoint x: 179, endPoint y: 127, distance: 5.7
click at [179, 127] on input "01/23/2025" at bounding box center [204, 125] width 90 height 15
click at [193, 126] on input "01/22/2025" at bounding box center [204, 125] width 90 height 15
type input "01/22/20"
select select "****"
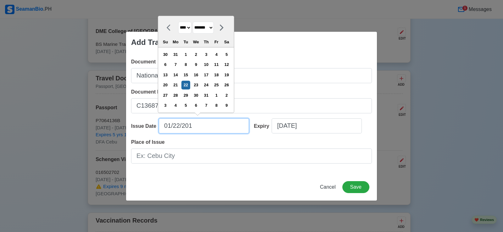
type input "01/22/2019"
select select "****"
type input "01/22/2019"
click at [226, 146] on div "Place of Issue" at bounding box center [251, 151] width 241 height 25
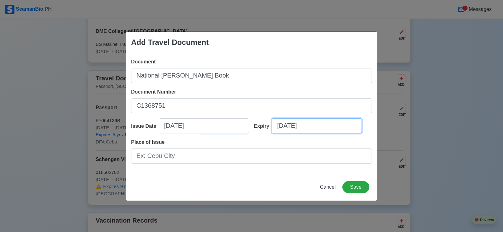
select select "****"
select select "******"
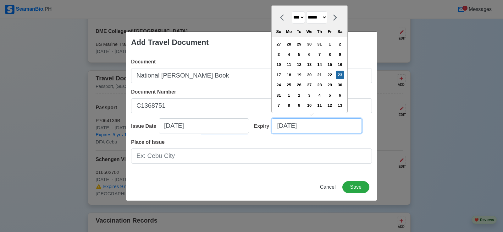
click at [311, 127] on input "08/23/2025" at bounding box center [317, 125] width 90 height 15
click at [283, 127] on input "08/23/2025" at bounding box center [317, 125] width 90 height 15
type input "01/23/2025"
select select "*******"
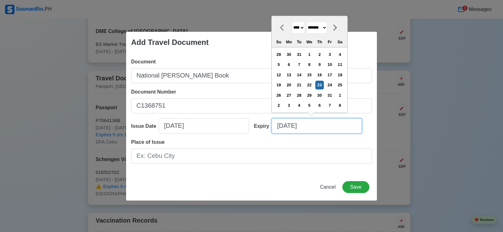
click at [291, 126] on input "01/23/2025" at bounding box center [317, 125] width 90 height 15
click at [311, 125] on input "01/22/2025" at bounding box center [317, 125] width 90 height 15
type input "01/22/2029"
select select "****"
type input "01/22/2029"
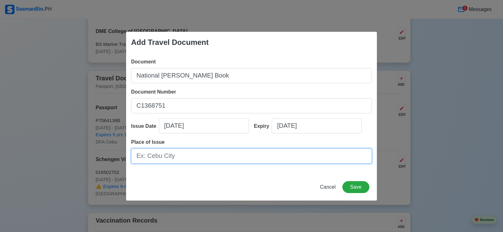
click at [176, 158] on input "Place of Issue" at bounding box center [251, 156] width 241 height 15
type input "M"
type input "Cebu"
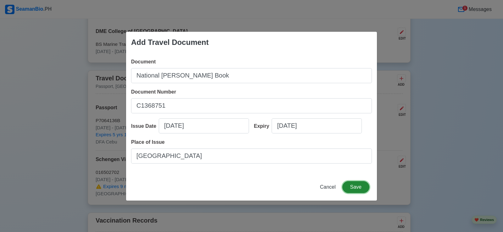
click at [359, 188] on button "Save" at bounding box center [355, 187] width 27 height 12
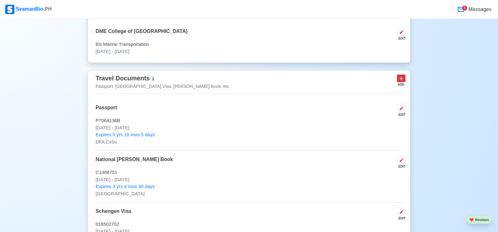
click at [401, 81] on icon at bounding box center [401, 78] width 6 height 6
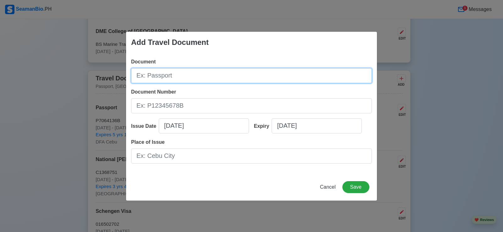
click at [168, 78] on input "Document" at bounding box center [251, 75] width 241 height 15
type input "Liberian Seaman's Book"
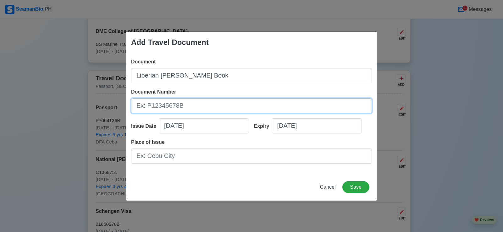
click at [188, 106] on input "Document Number" at bounding box center [251, 105] width 241 height 15
type input "1891412"
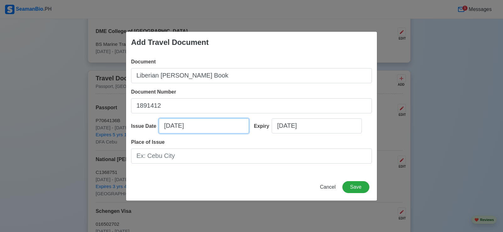
select select "****"
select select "******"
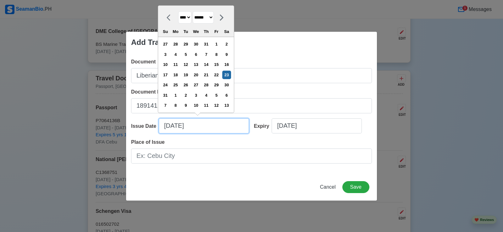
click at [179, 126] on input "08/23/2025" at bounding box center [204, 125] width 90 height 15
drag, startPoint x: 196, startPoint y: 125, endPoint x: 273, endPoint y: 126, distance: 77.3
click at [198, 125] on input "08/03/2025" at bounding box center [204, 125] width 90 height 15
type input "08/03/2024"
select select "****"
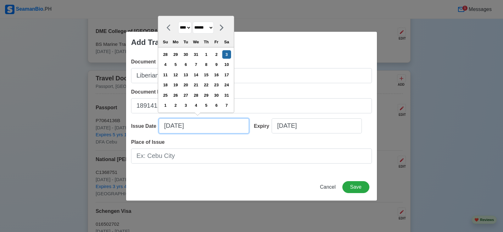
type input "08/03/2024"
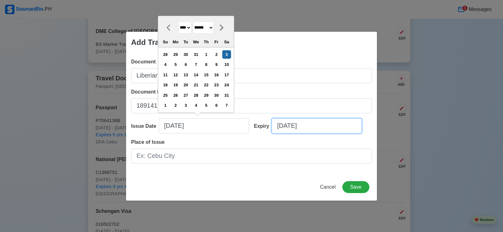
select select "****"
select select "******"
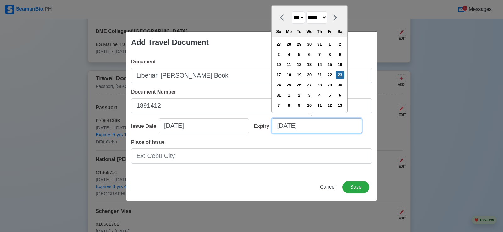
click at [319, 129] on input "08/23/2025" at bounding box center [317, 125] width 90 height 15
click at [292, 125] on input "08/23/2025" at bounding box center [317, 125] width 90 height 15
click at [311, 128] on input "08/03/2025" at bounding box center [317, 125] width 90 height 15
type input "08/03/2029"
select select "****"
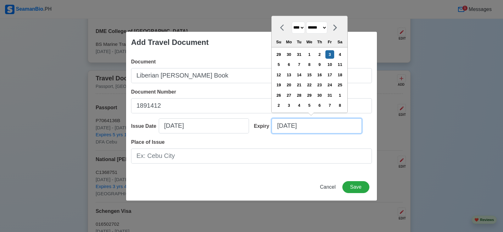
type input "08/03/2029"
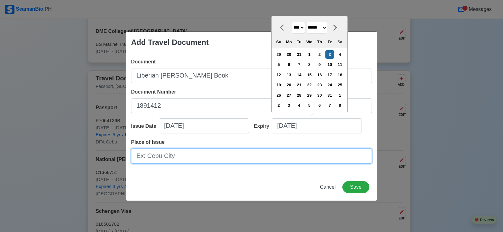
click at [194, 158] on input "Place of Issue" at bounding box center [251, 156] width 241 height 15
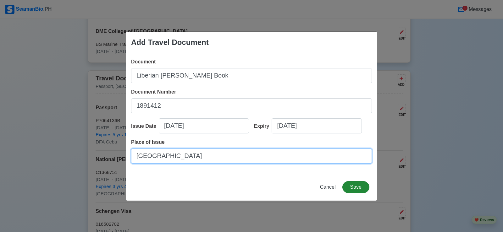
type input "Manila"
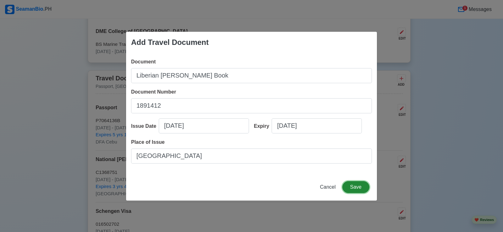
click at [357, 186] on button "Save" at bounding box center [355, 187] width 27 height 12
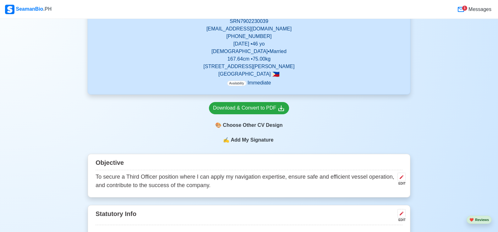
scroll to position [126, 0]
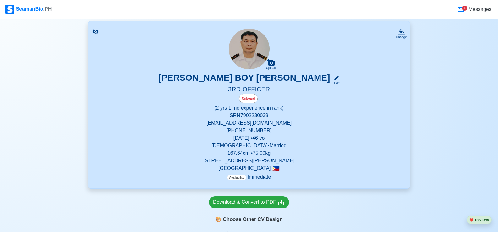
click at [310, 130] on p "[PHONE_NUMBER]" at bounding box center [249, 131] width 307 height 8
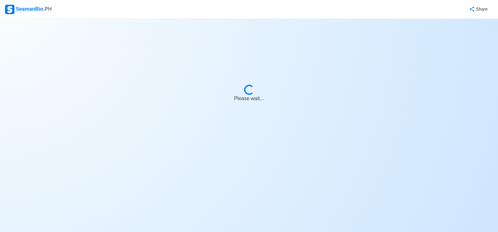
select select "Onboard"
select select "Visible for Hiring"
select select "Married"
select select "[DEMOGRAPHIC_DATA]"
select select "PH"
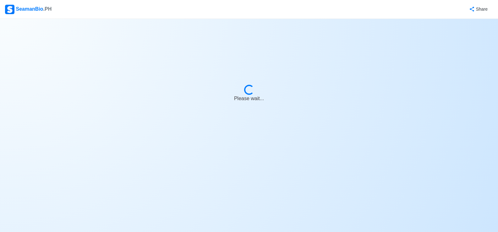
select select "2"
select select "1"
select select "4102416000000"
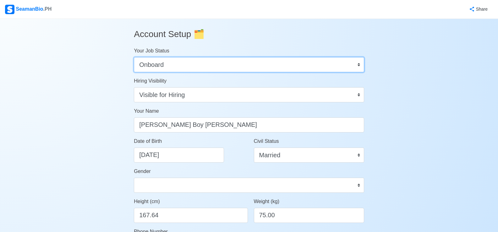
click at [360, 66] on select "Onboard Actively Looking for Job Not Looking for Job" at bounding box center [249, 64] width 230 height 15
select select "Not Looking for Job"
click at [134, 57] on select "Onboard Actively Looking for Job Not Looking for Job" at bounding box center [249, 64] width 230 height 15
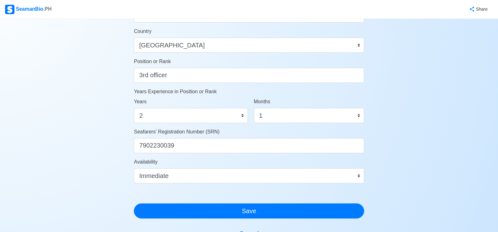
scroll to position [314, 0]
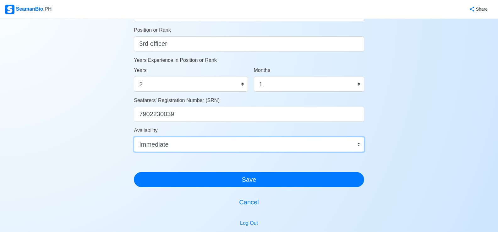
click at [359, 144] on select "Immediate Sep 2025 Oct 2025 Nov 2025 Dec 2025 Jan 2026 Feb 2026 Mar 2026 Apr 20…" at bounding box center [249, 144] width 230 height 15
click at [324, 145] on select "Immediate Sep 2025 Oct 2025 Nov 2025 Dec 2025 Jan 2026 Feb 2026 Mar 2026 Apr 20…" at bounding box center [249, 144] width 230 height 15
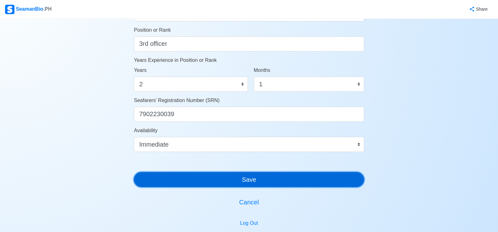
click at [303, 181] on button "Save" at bounding box center [249, 179] width 230 height 15
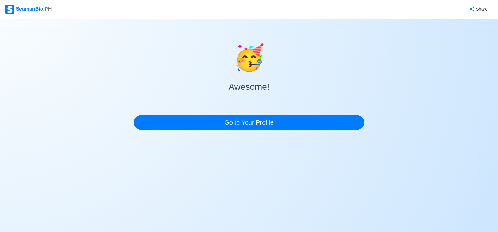
scroll to position [0, 0]
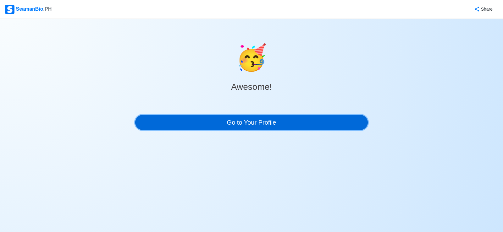
click at [303, 124] on link "Go to Your Profile" at bounding box center [251, 122] width 233 height 15
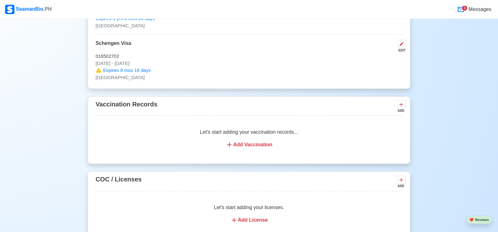
scroll to position [754, 0]
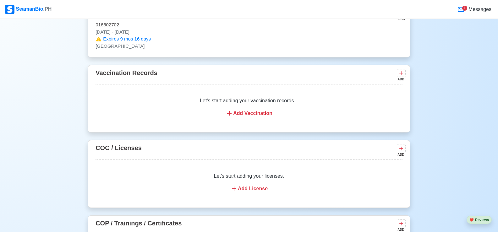
click at [229, 113] on icon at bounding box center [230, 114] width 8 height 8
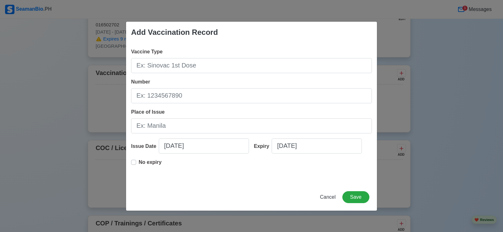
click at [139, 161] on label "No expiry" at bounding box center [150, 165] width 23 height 13
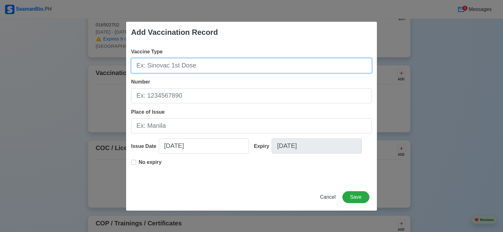
click at [151, 66] on input "Vaccine Type" at bounding box center [251, 65] width 241 height 15
type input "y"
type input "Yellow Fever"
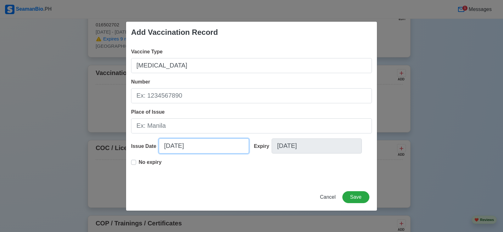
select select "****"
select select "******"
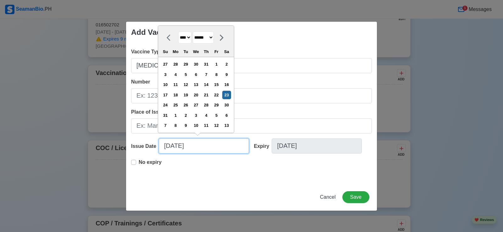
click at [169, 146] on input "08/23/2025" at bounding box center [204, 146] width 90 height 15
type input "04/23/2025"
select select "*****"
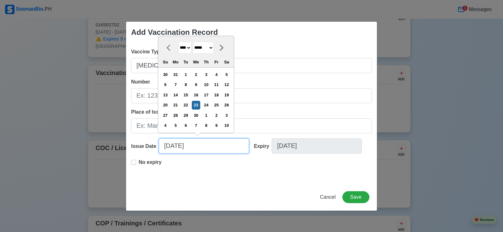
click at [179, 149] on input "04/23/2025" at bounding box center [204, 146] width 90 height 15
drag, startPoint x: 198, startPoint y: 148, endPoint x: 305, endPoint y: 145, distance: 107.2
click at [198, 148] on input "04/28/2025" at bounding box center [204, 146] width 90 height 15
type input "04/28/2023"
select select "****"
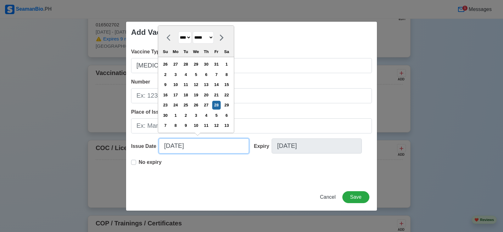
type input "04/28/2023"
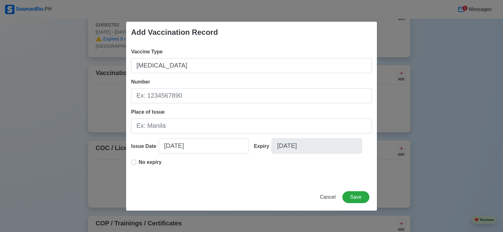
click at [288, 173] on div "No expiry" at bounding box center [251, 169] width 241 height 20
click at [273, 185] on div "Add Vaccination Record Vaccine Type Yellow Fever Number Place of Issue Issue Da…" at bounding box center [251, 116] width 251 height 190
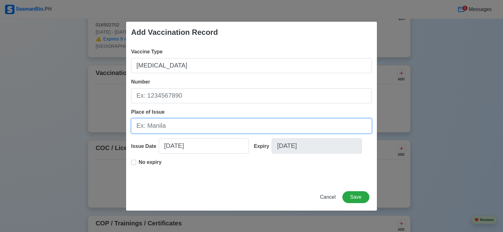
click at [162, 128] on input "Place of Issue" at bounding box center [251, 125] width 241 height 15
type input "Cebu"
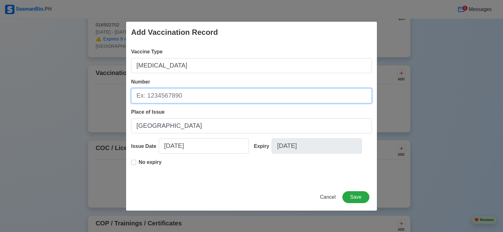
click at [181, 95] on input "Number" at bounding box center [251, 95] width 241 height 15
type input "b"
type input "BOQCB0000897825"
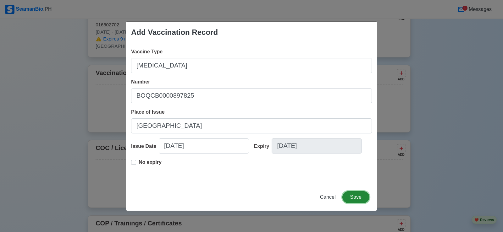
click at [358, 199] on button "Save" at bounding box center [355, 197] width 27 height 12
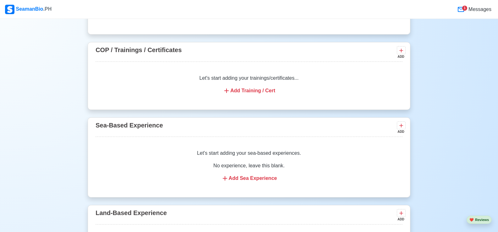
scroll to position [1037, 0]
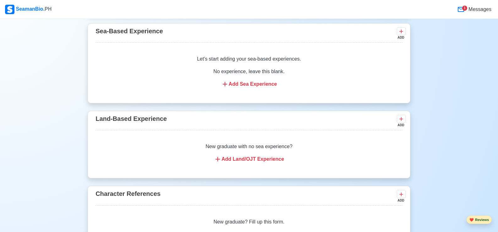
click at [478, 220] on button "❤️ Reviews" at bounding box center [479, 220] width 25 height 8
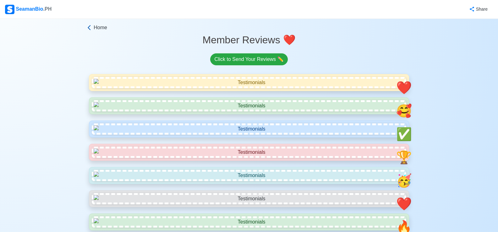
click at [102, 29] on span "Home" at bounding box center [101, 28] width 14 height 8
